Goal: Information Seeking & Learning: Learn about a topic

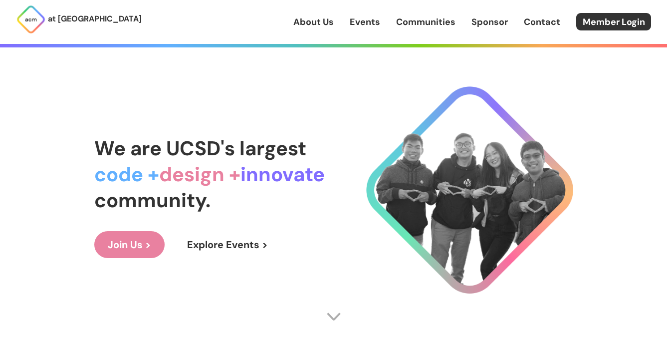
click at [358, 23] on link "Events" at bounding box center [365, 21] width 30 height 13
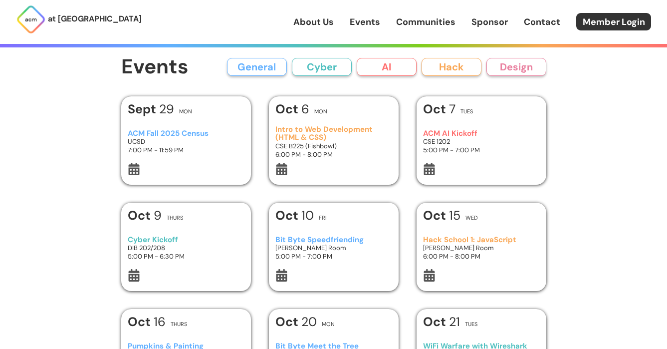
click at [380, 66] on button "AI" at bounding box center [387, 67] width 60 height 18
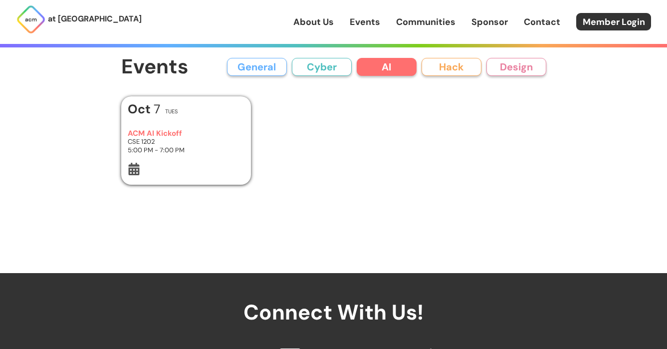
click at [132, 173] on icon at bounding box center [134, 169] width 11 height 12
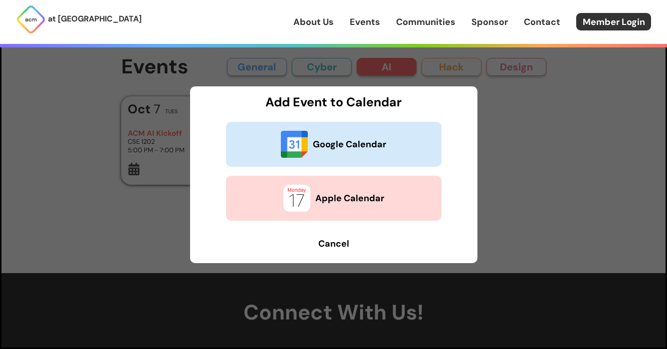
click at [319, 249] on b "Cancel" at bounding box center [333, 243] width 31 height 12
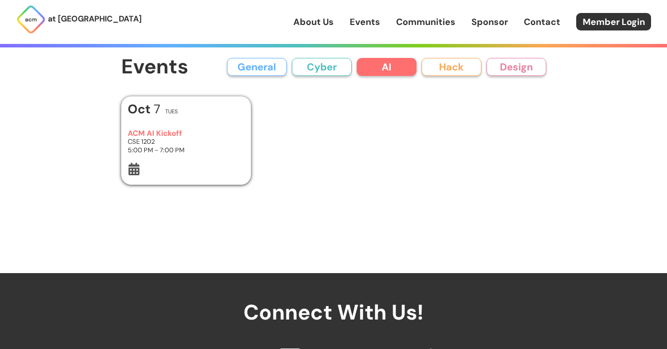
click at [135, 170] on icon at bounding box center [134, 169] width 11 height 12
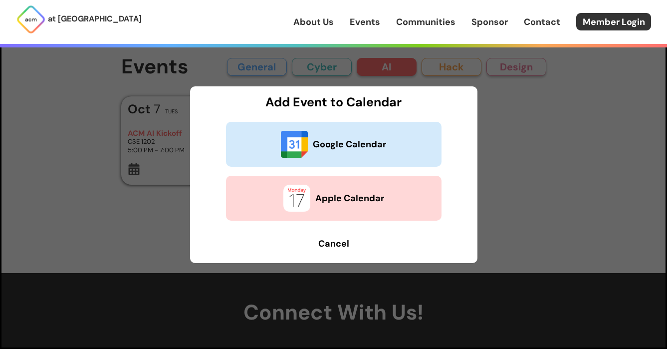
click at [335, 245] on b "Cancel" at bounding box center [333, 243] width 31 height 12
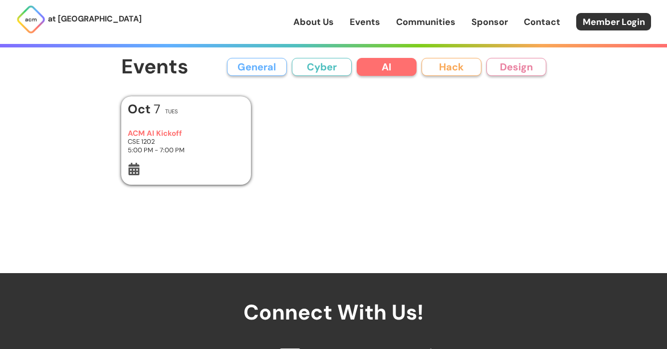
click at [194, 138] on h3 "CSE 1202" at bounding box center [186, 141] width 116 height 8
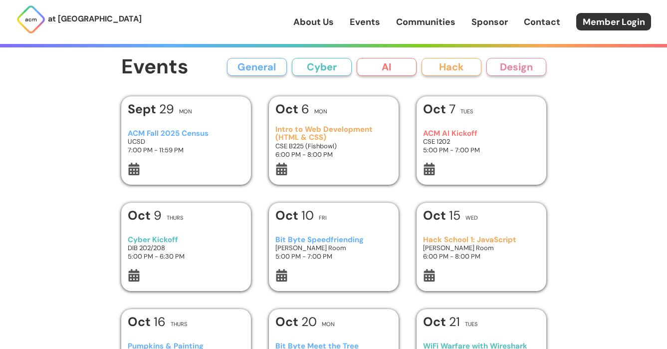
click at [457, 141] on h3 "CSE 1202" at bounding box center [481, 141] width 116 height 8
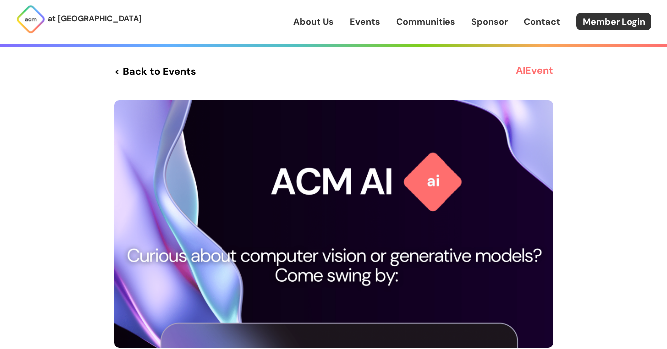
click at [369, 23] on link "Events" at bounding box center [365, 21] width 30 height 13
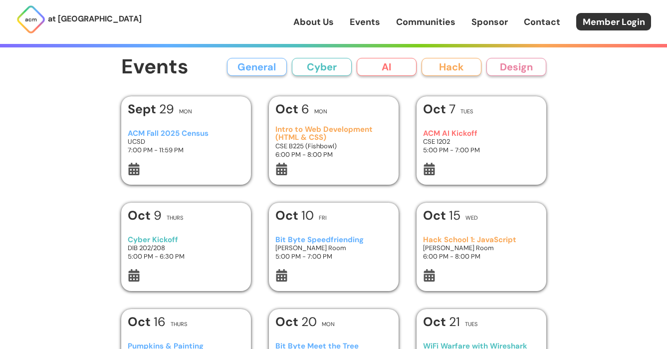
click at [39, 24] on img at bounding box center [31, 19] width 30 height 30
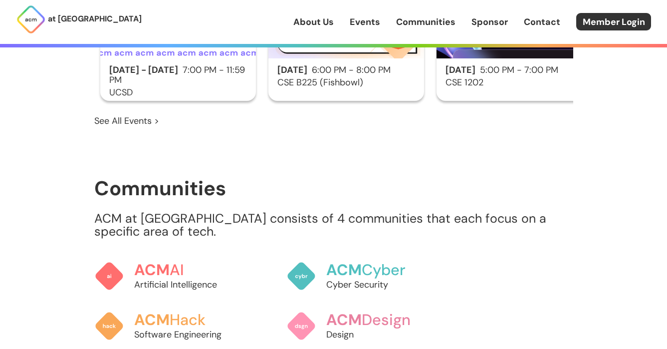
scroll to position [684, 0]
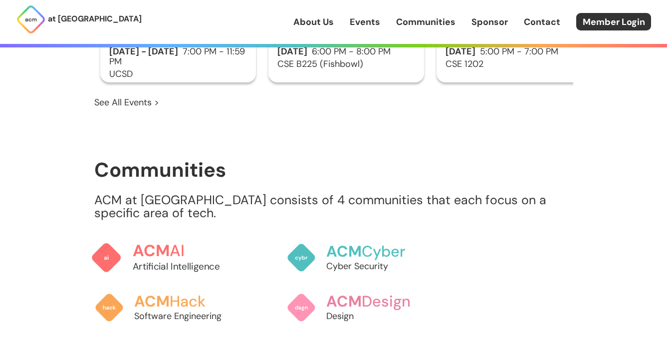
click at [161, 240] on span "ACM" at bounding box center [150, 250] width 37 height 20
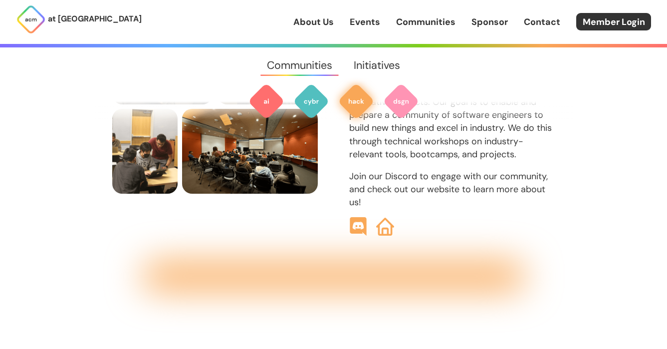
scroll to position [1179, 0]
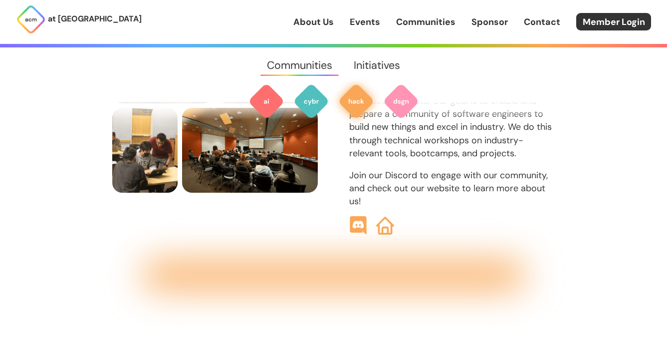
click at [356, 216] on img at bounding box center [358, 225] width 19 height 19
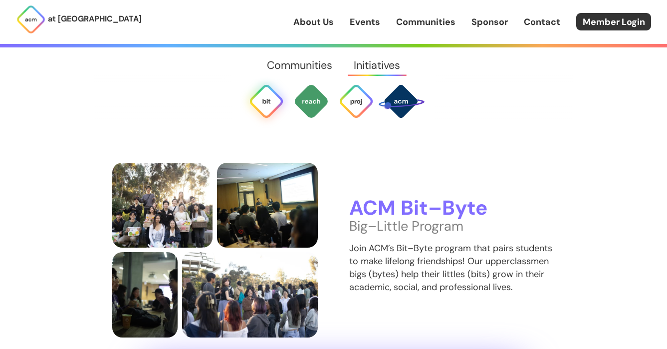
scroll to position [1883, 0]
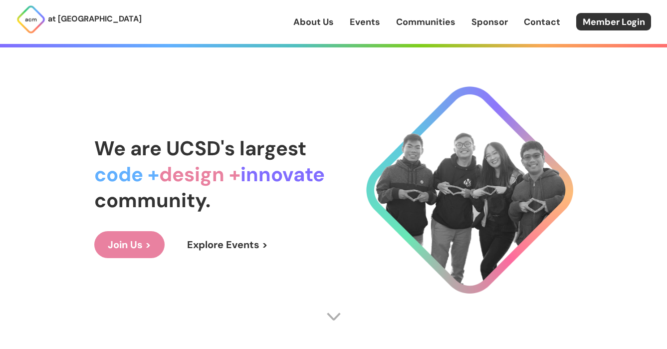
click at [355, 15] on link "Events" at bounding box center [365, 21] width 30 height 13
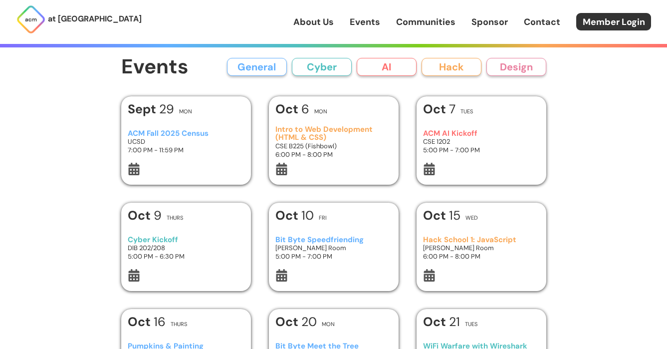
click at [355, 15] on link "Events" at bounding box center [365, 21] width 30 height 13
click at [438, 65] on button "Hack" at bounding box center [452, 67] width 60 height 18
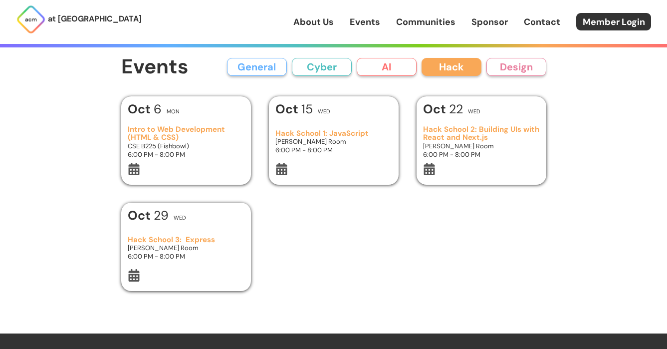
click at [361, 61] on button "AI" at bounding box center [387, 67] width 60 height 18
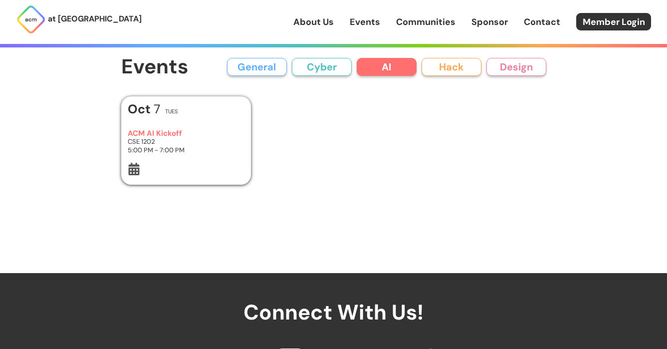
click at [21, 14] on img at bounding box center [31, 19] width 30 height 30
